Goal: Understand process/instructions: Learn how to perform a task or action

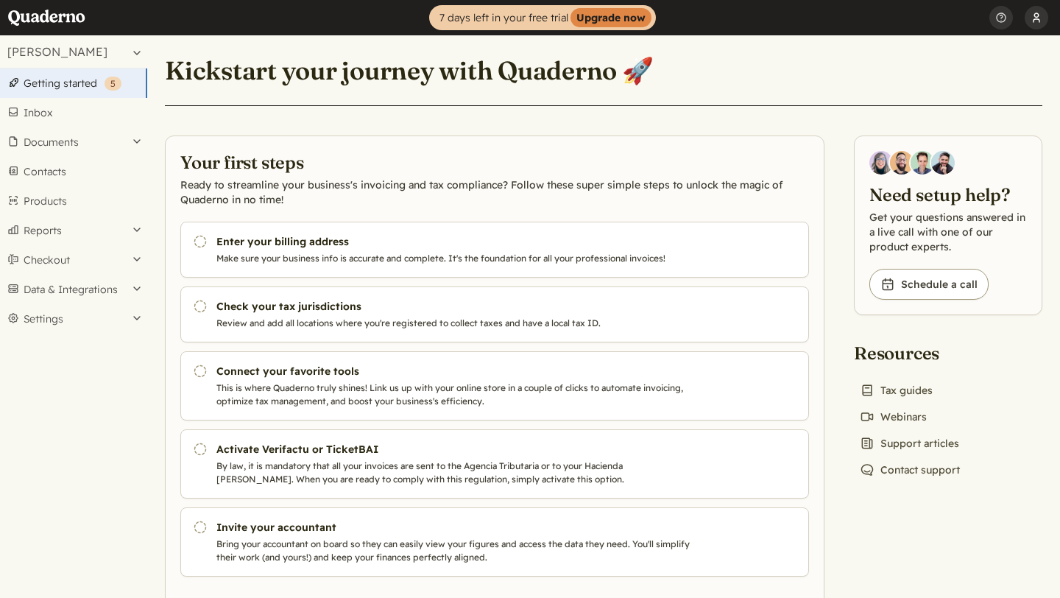
click at [1034, 21] on button "Chess Teacher" at bounding box center [1037, 17] width 24 height 35
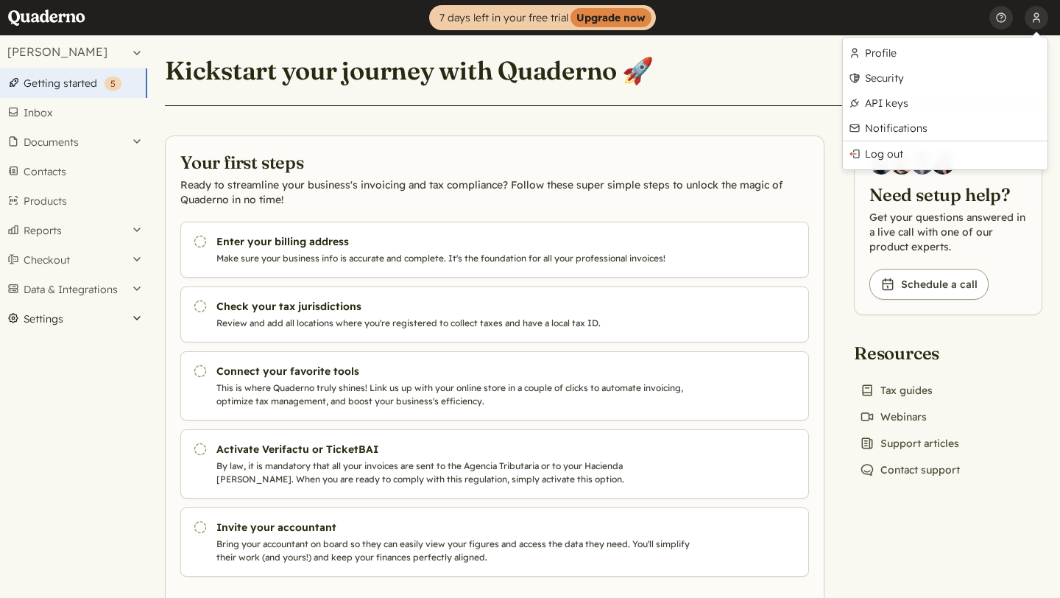
click at [54, 320] on button "Settings" at bounding box center [73, 318] width 147 height 29
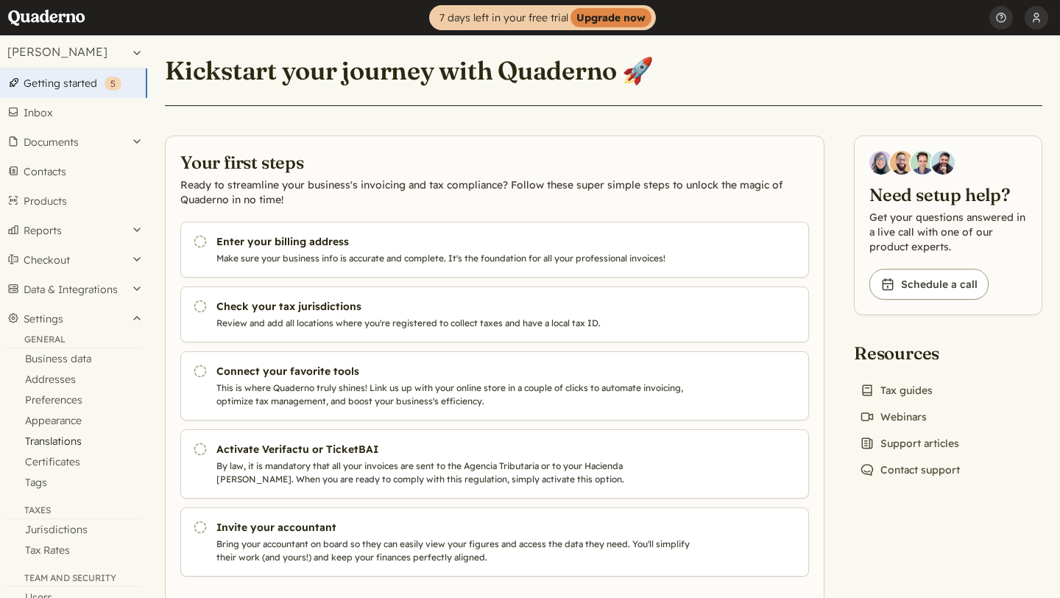
click at [57, 446] on link "Translations" at bounding box center [73, 441] width 147 height 21
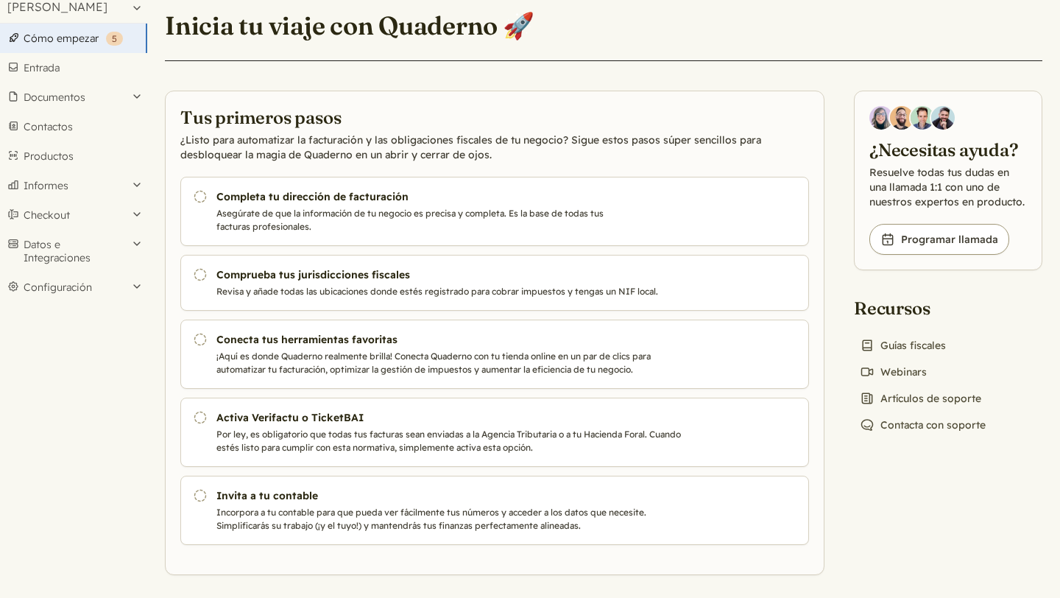
scroll to position [52, 0]
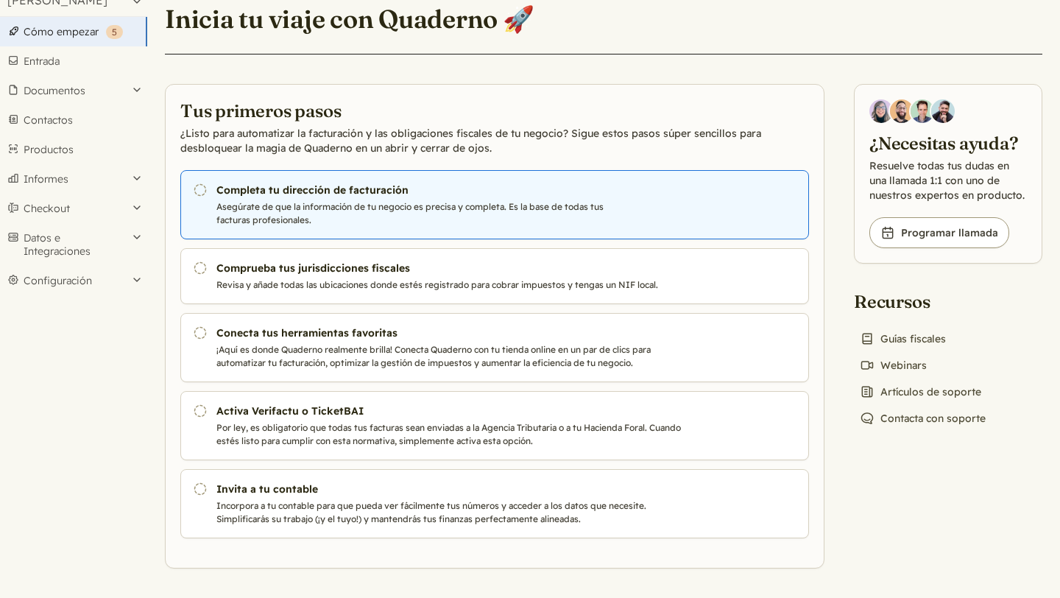
click at [330, 221] on p "Asegúrate de que la información de tu negocio es precisa y completa. Es la base…" at bounding box center [456, 213] width 481 height 27
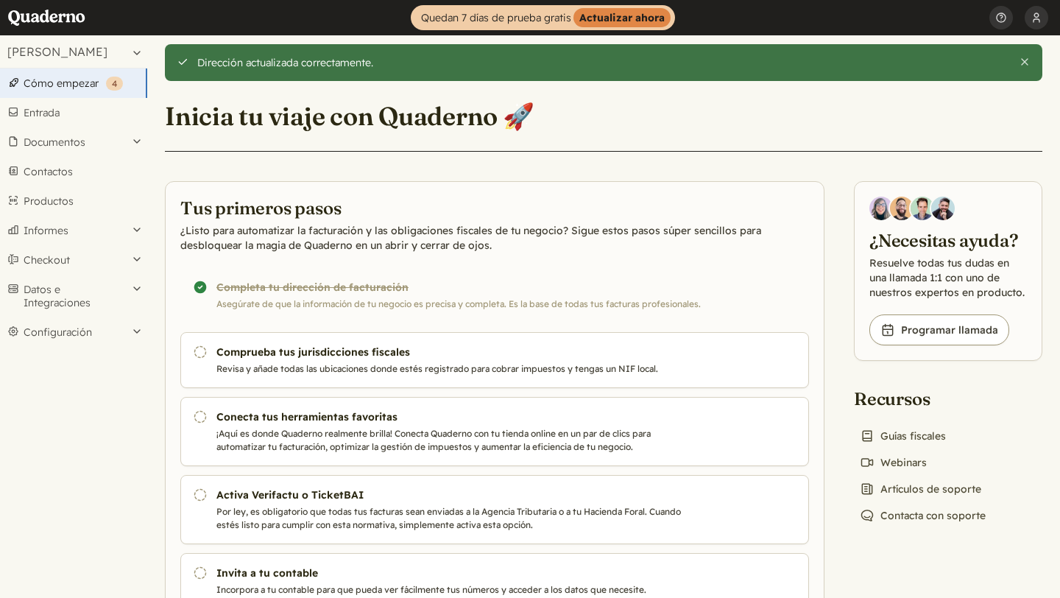
scroll to position [83, 0]
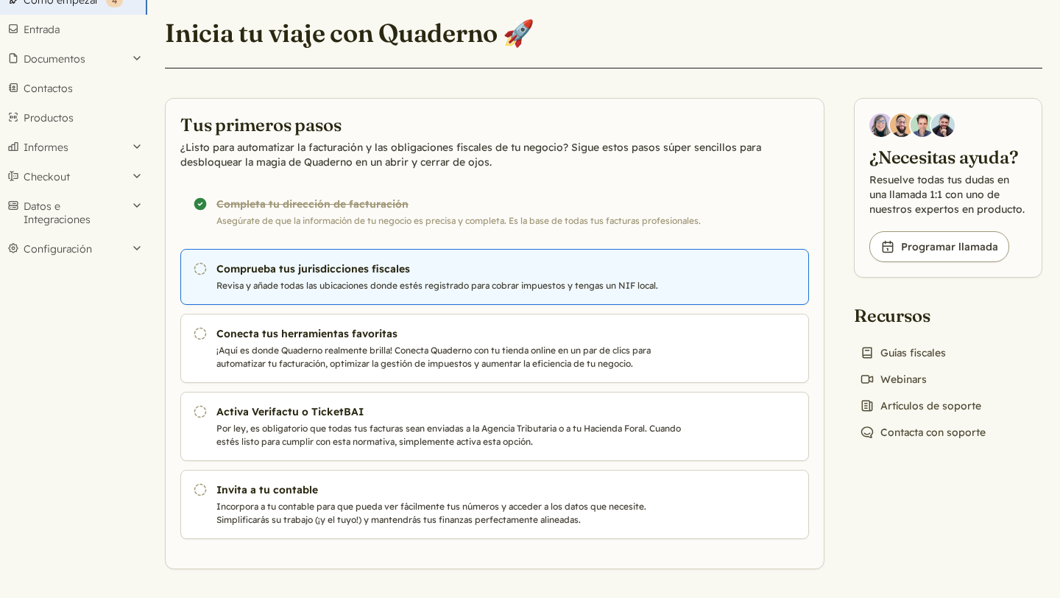
click at [389, 264] on h3 "Comprueba tus jurisdicciones fiscales" at bounding box center [456, 268] width 481 height 15
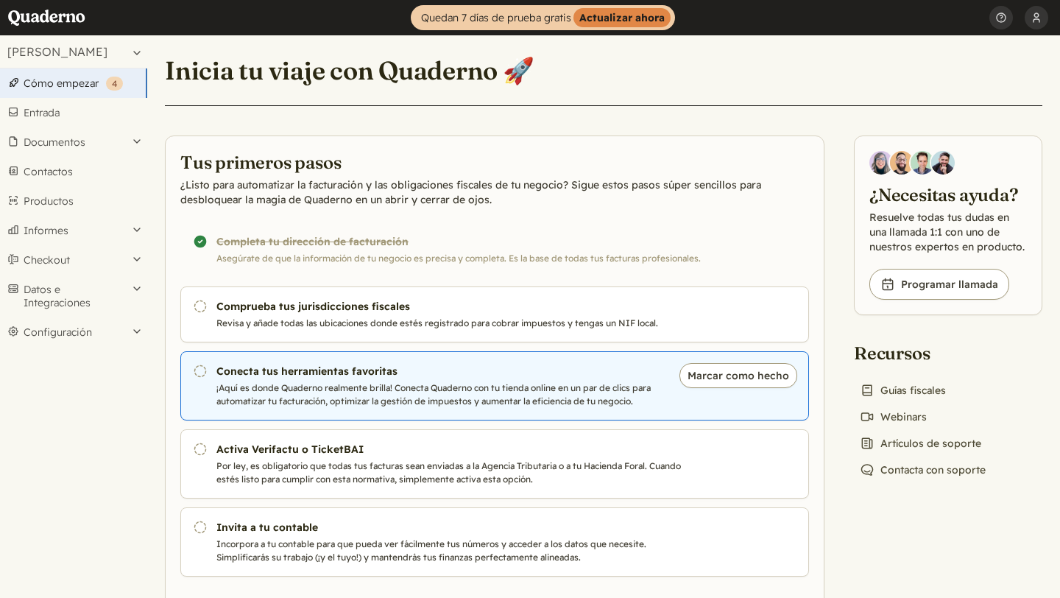
scroll to position [38, 0]
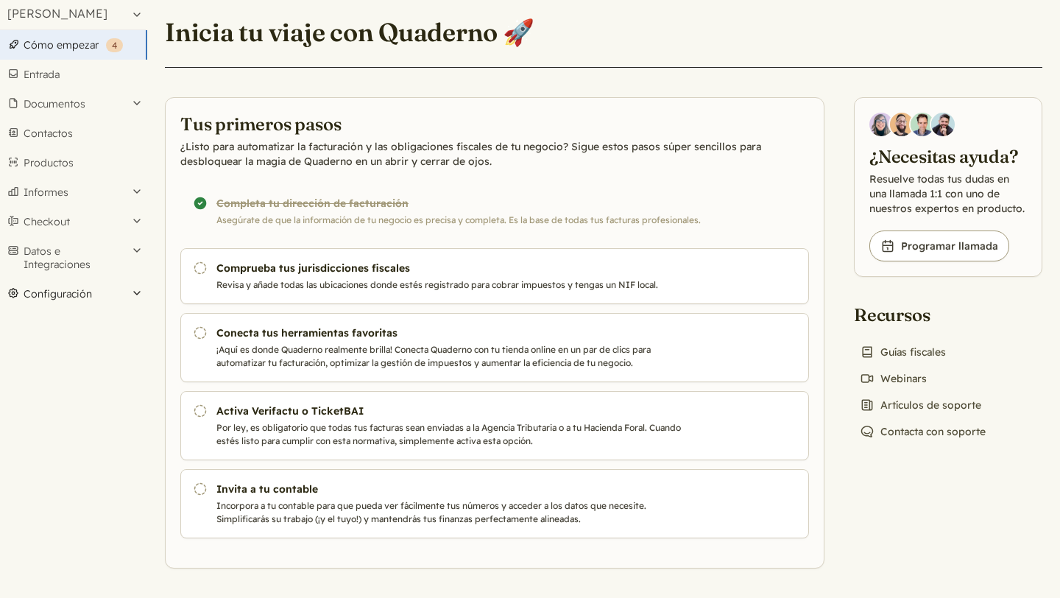
click at [57, 288] on button "Configuración" at bounding box center [73, 293] width 147 height 29
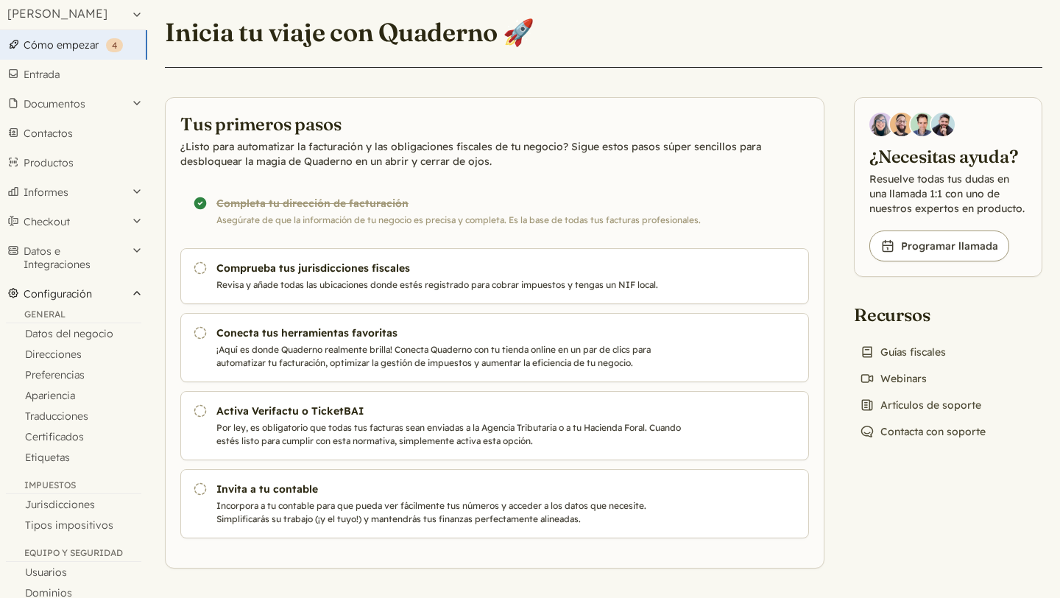
click at [57, 288] on button "Configuración" at bounding box center [73, 293] width 147 height 29
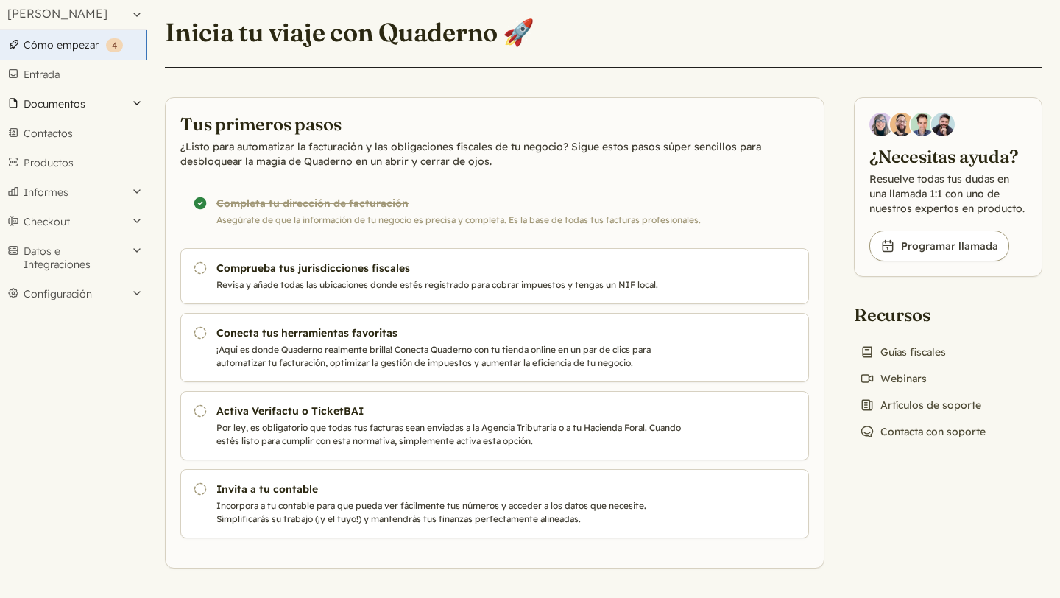
click at [80, 117] on button "Documentos" at bounding box center [73, 103] width 147 height 29
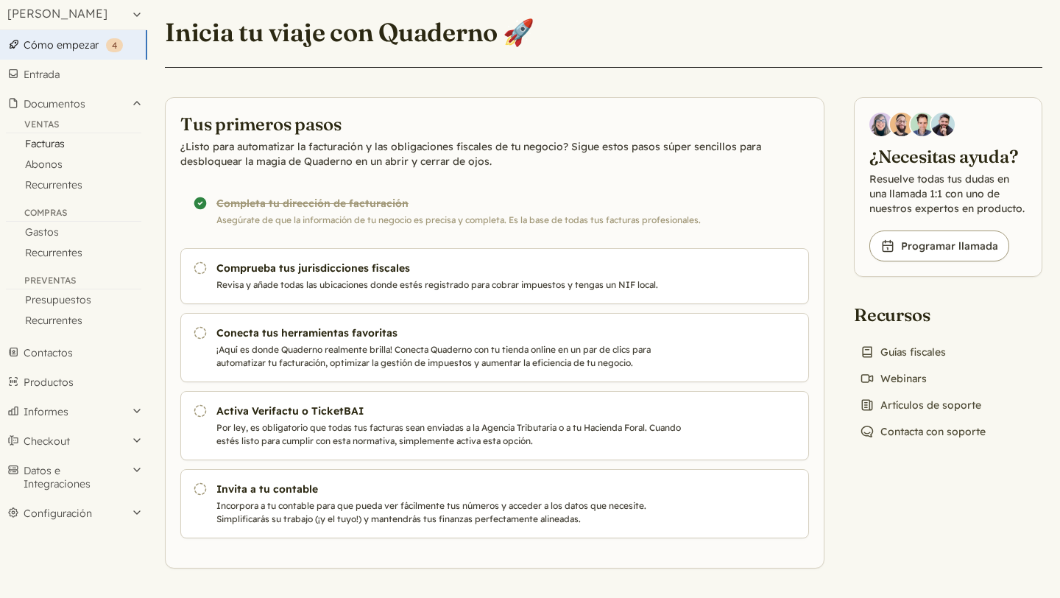
click at [53, 144] on link "Facturas" at bounding box center [73, 143] width 147 height 21
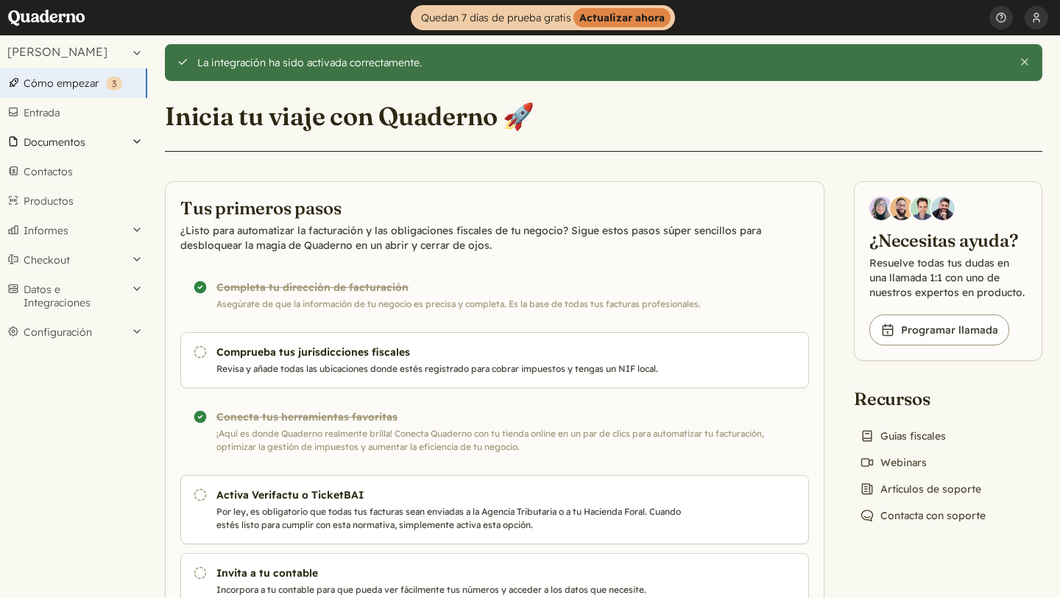
click at [49, 148] on button "Documentos" at bounding box center [73, 141] width 147 height 29
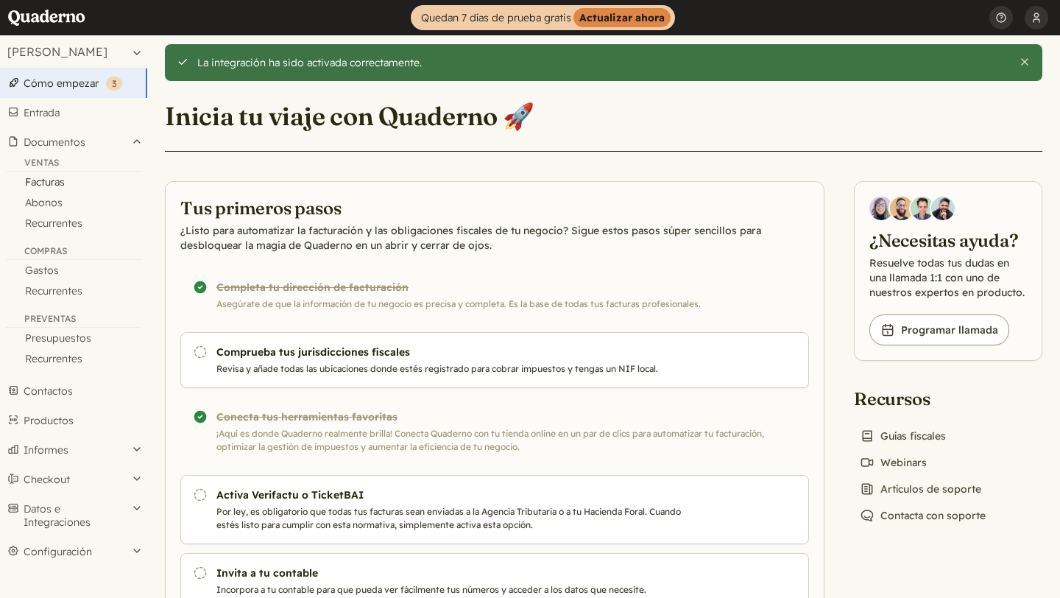
click at [49, 180] on link "Facturas" at bounding box center [73, 182] width 147 height 21
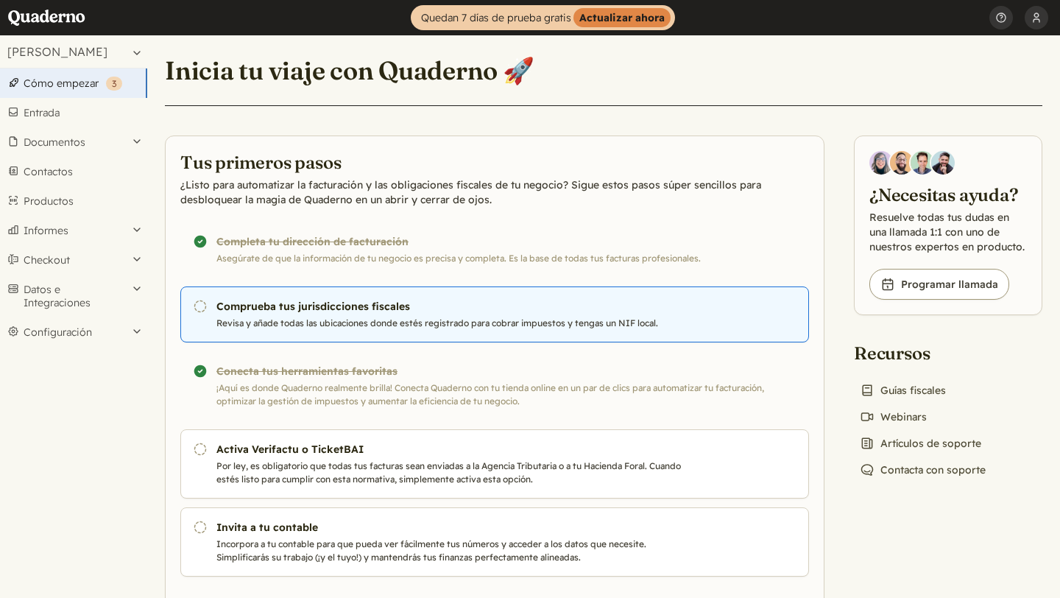
click at [386, 311] on h3 "Comprueba tus jurisdicciones fiscales" at bounding box center [456, 306] width 481 height 15
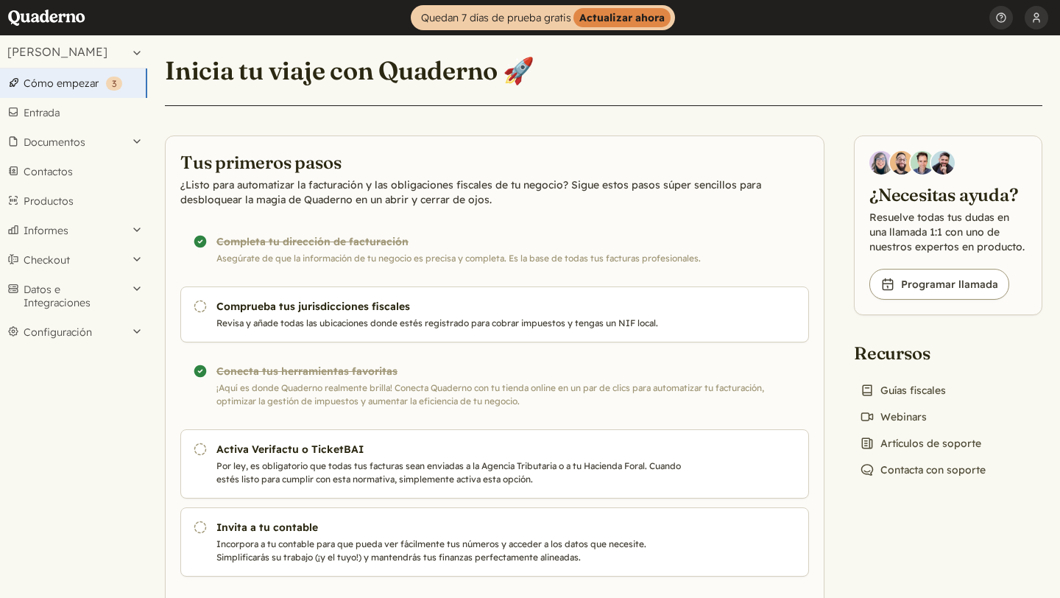
click at [316, 243] on div "¡Completado! Completa tu dirección de facturación Asegúrate de que la informaci…" at bounding box center [494, 250] width 629 height 56
click at [1036, 23] on button "Chess Teacher" at bounding box center [1037, 17] width 24 height 35
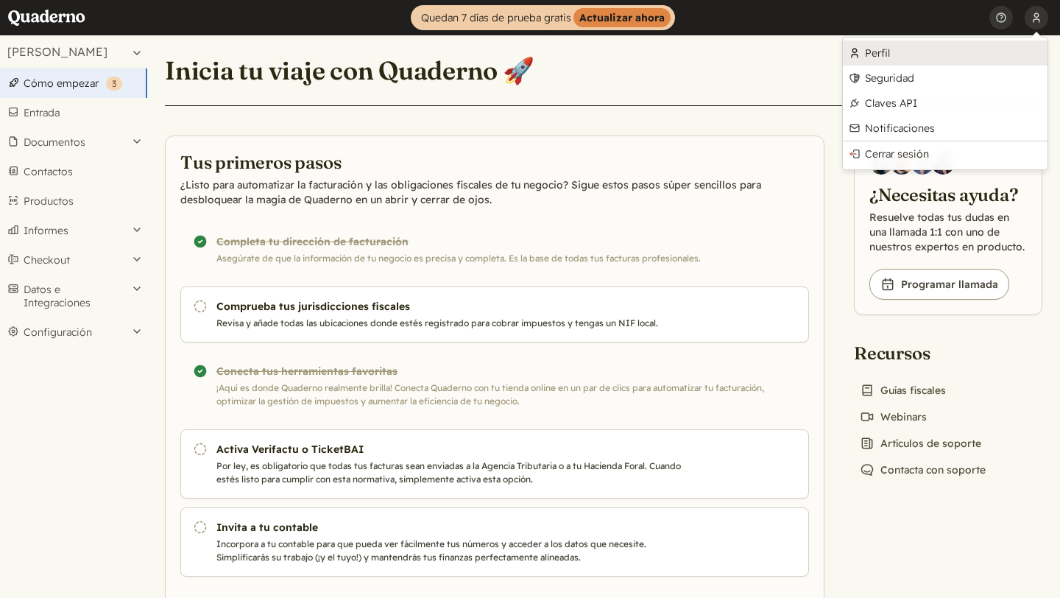
click at [925, 59] on link "Perfil" at bounding box center [945, 52] width 205 height 25
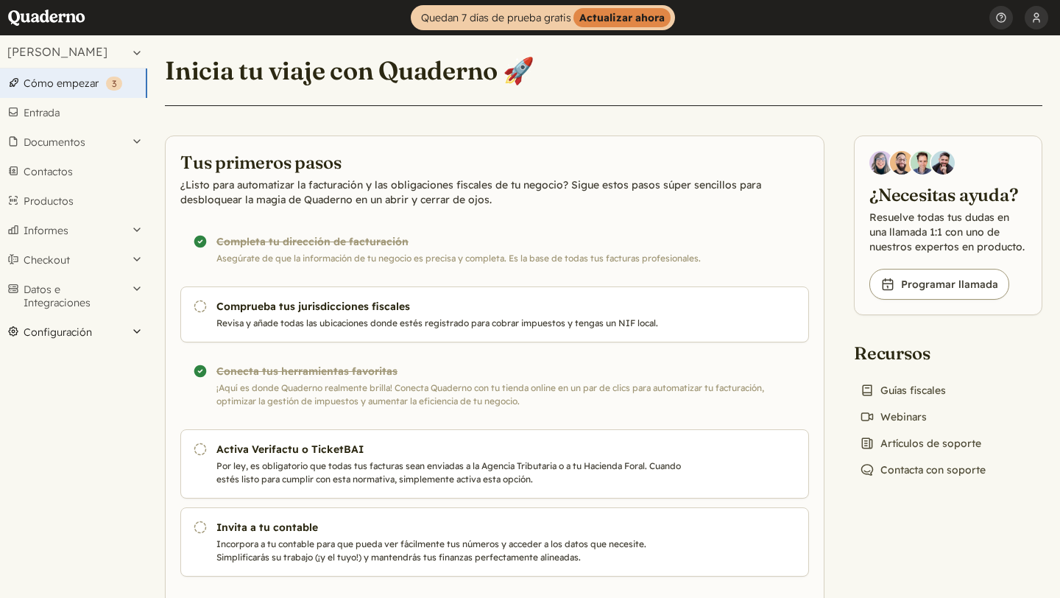
click at [64, 325] on button "Configuración" at bounding box center [73, 331] width 147 height 29
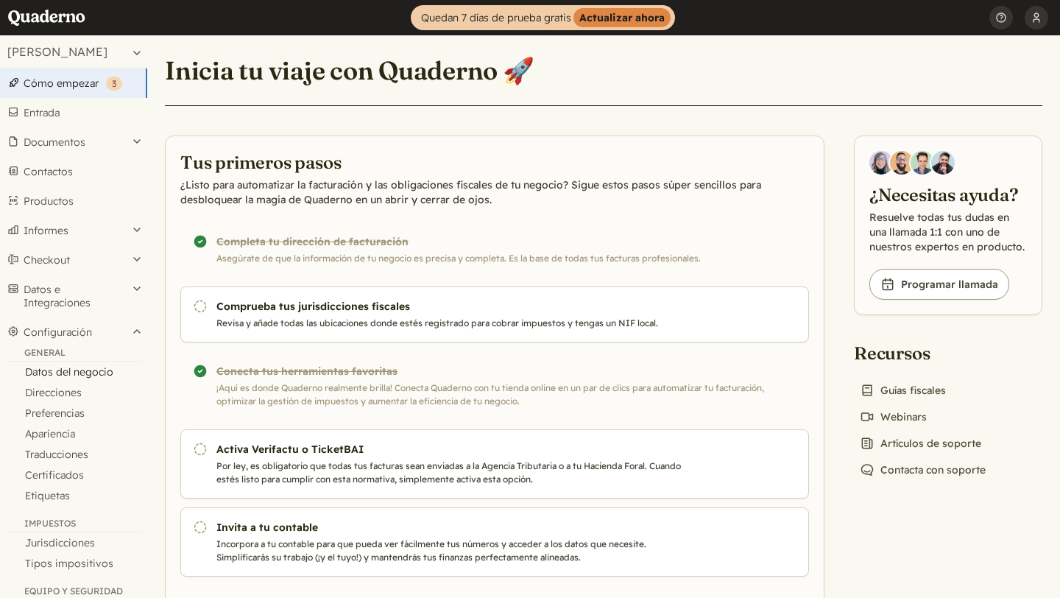
click at [68, 372] on link "Datos del negocio" at bounding box center [73, 371] width 147 height 21
